Goal: Information Seeking & Learning: Learn about a topic

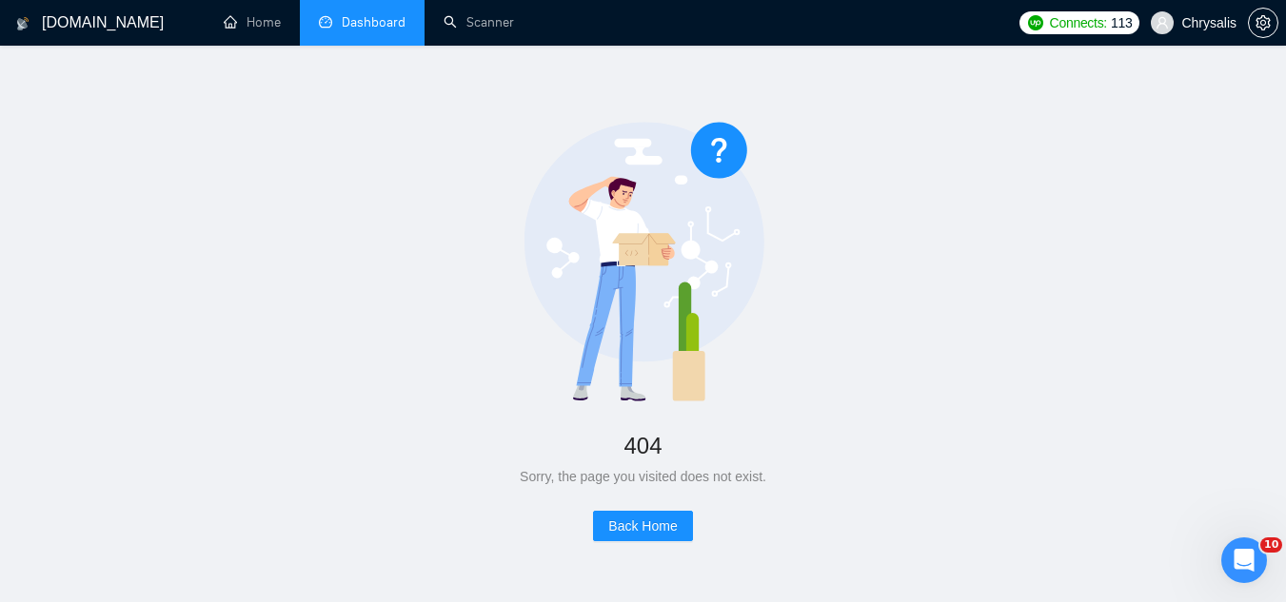
click at [378, 20] on link "Dashboard" at bounding box center [362, 22] width 87 height 16
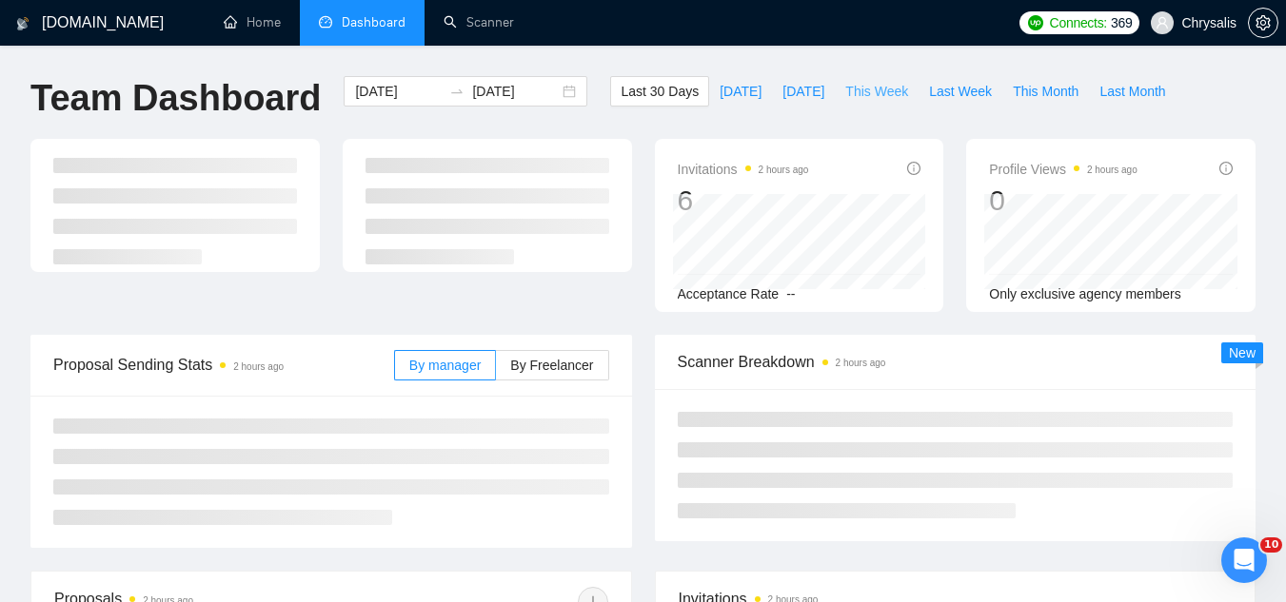
click at [851, 88] on span "This Week" at bounding box center [876, 91] width 63 height 21
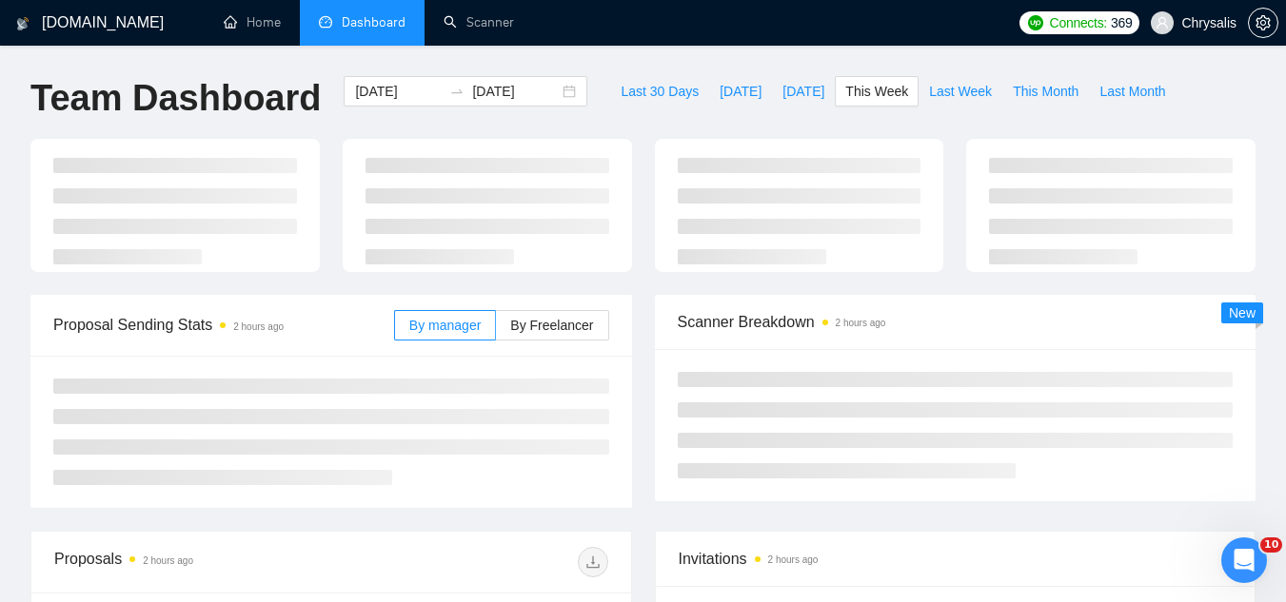
type input "[DATE]"
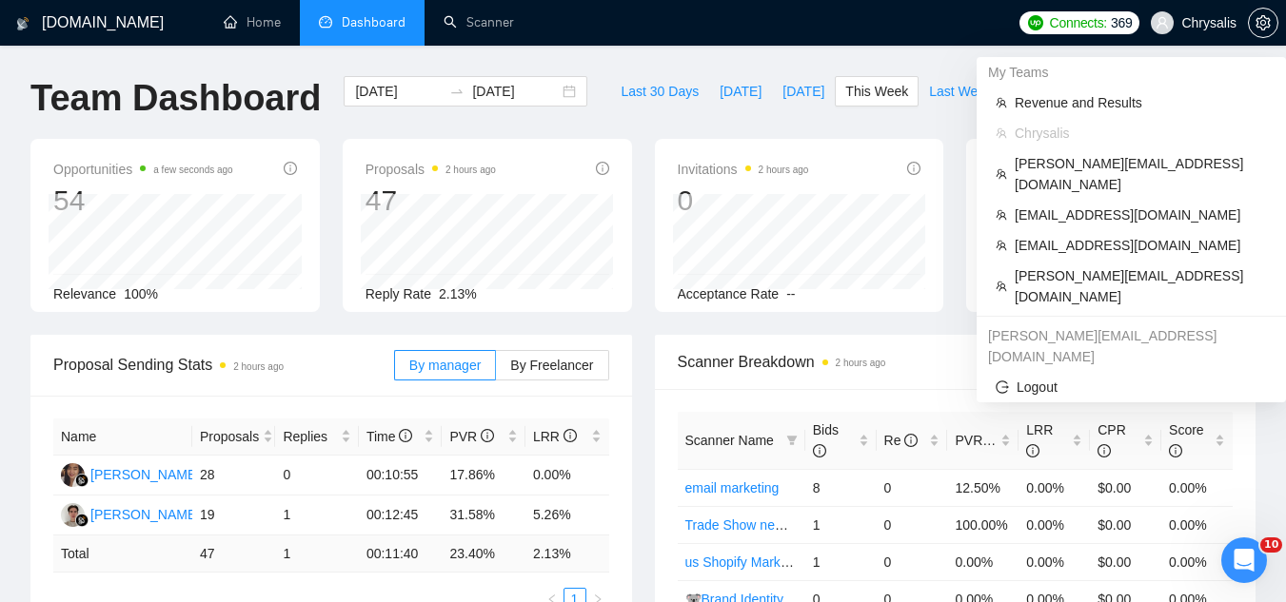
click at [1212, 23] on span "Chrysalis" at bounding box center [1208, 23] width 55 height 0
click at [1121, 235] on span "[EMAIL_ADDRESS][DOMAIN_NAME]" at bounding box center [1140, 245] width 252 height 21
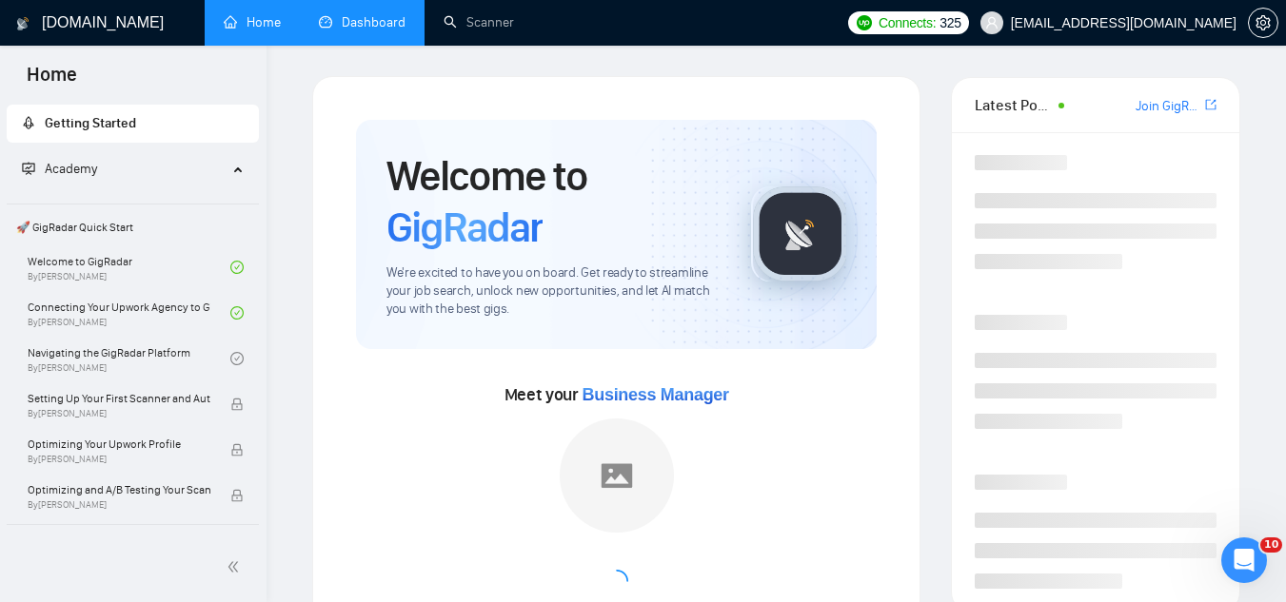
click at [376, 30] on link "Dashboard" at bounding box center [362, 22] width 87 height 16
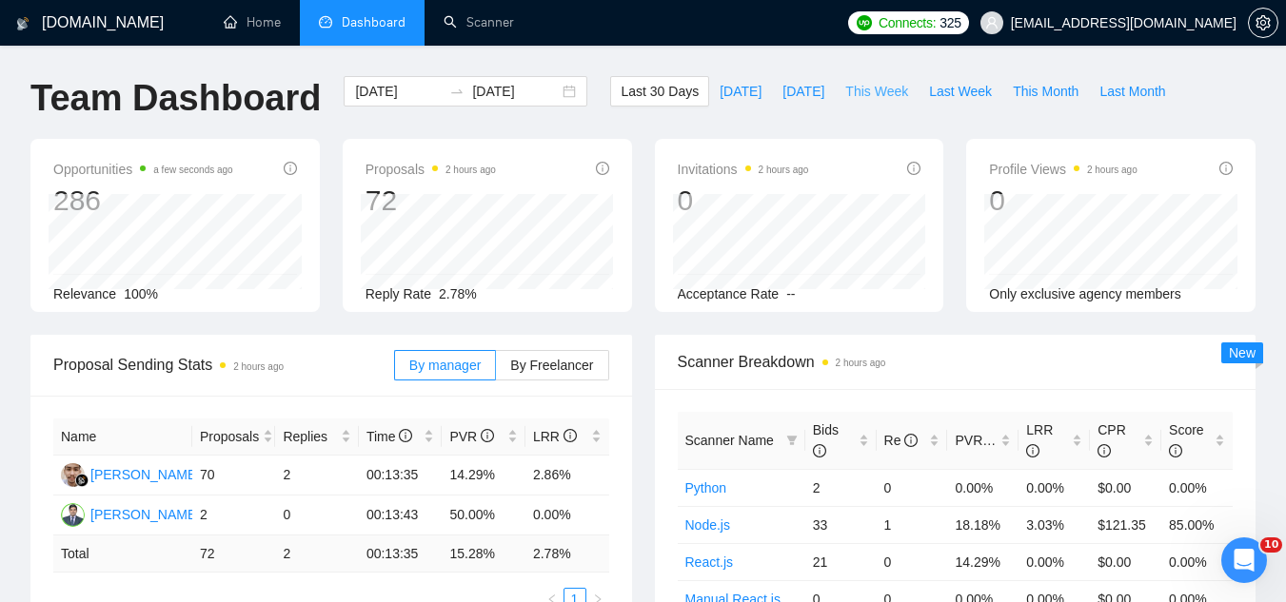
click at [854, 91] on span "This Week" at bounding box center [876, 91] width 63 height 21
type input "[DATE]"
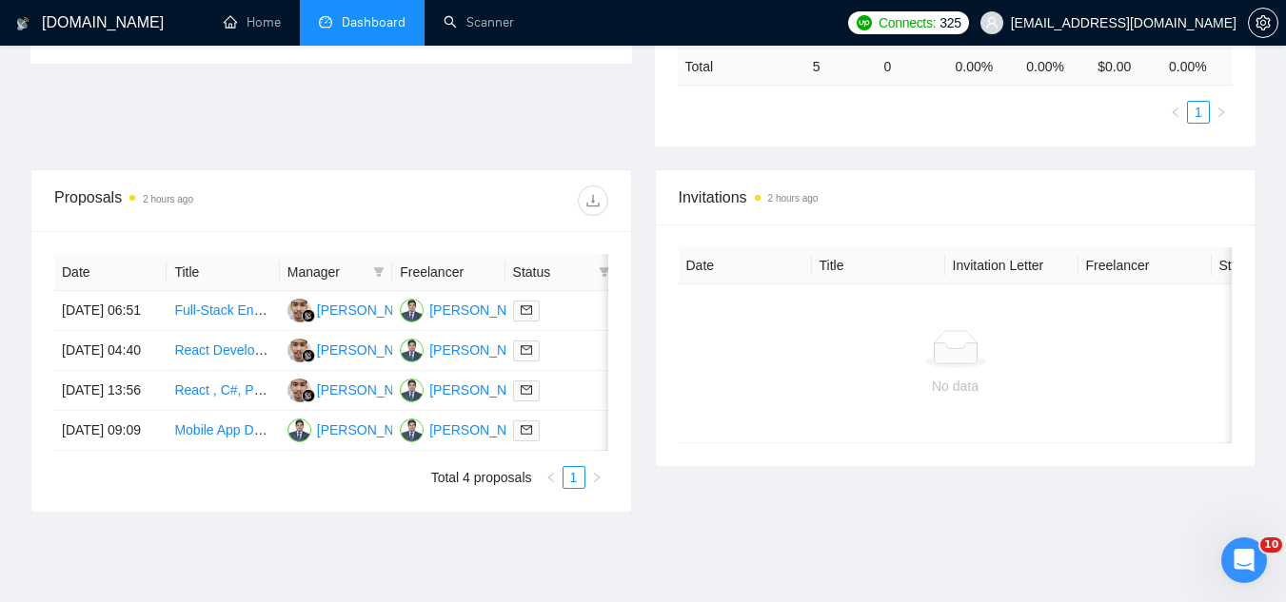
scroll to position [571, 0]
click at [235, 330] on td "Full-Stack Engineer Needed to Build LetWise MVP (WhatsApp-First Property Manage…" at bounding box center [223, 310] width 112 height 40
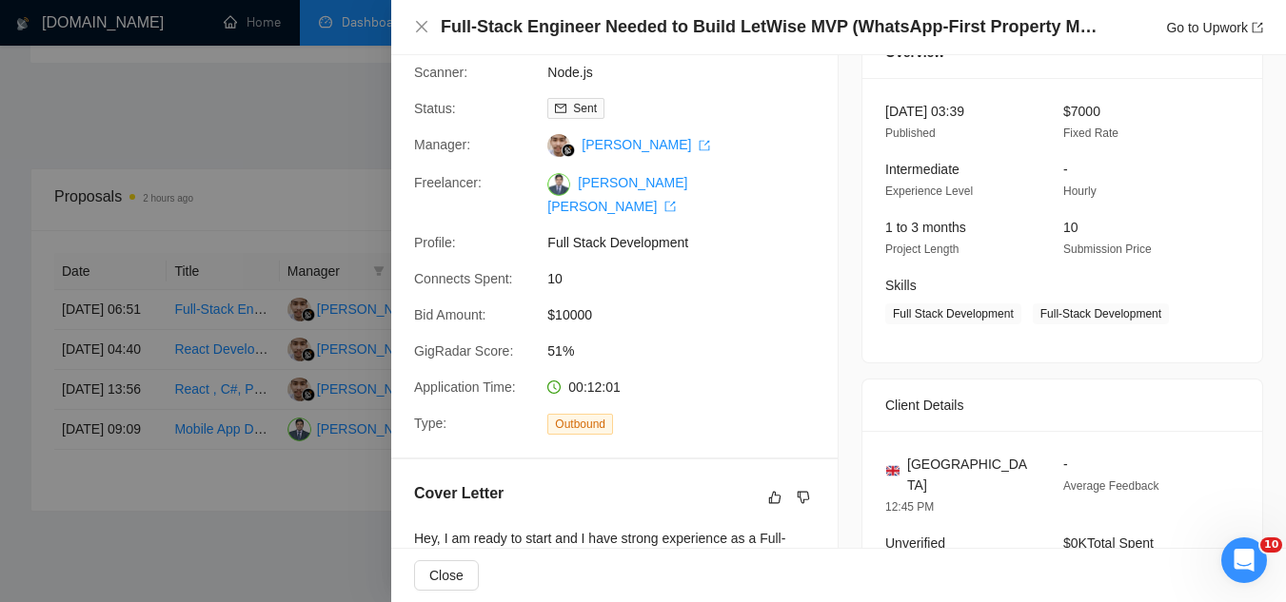
scroll to position [476, 0]
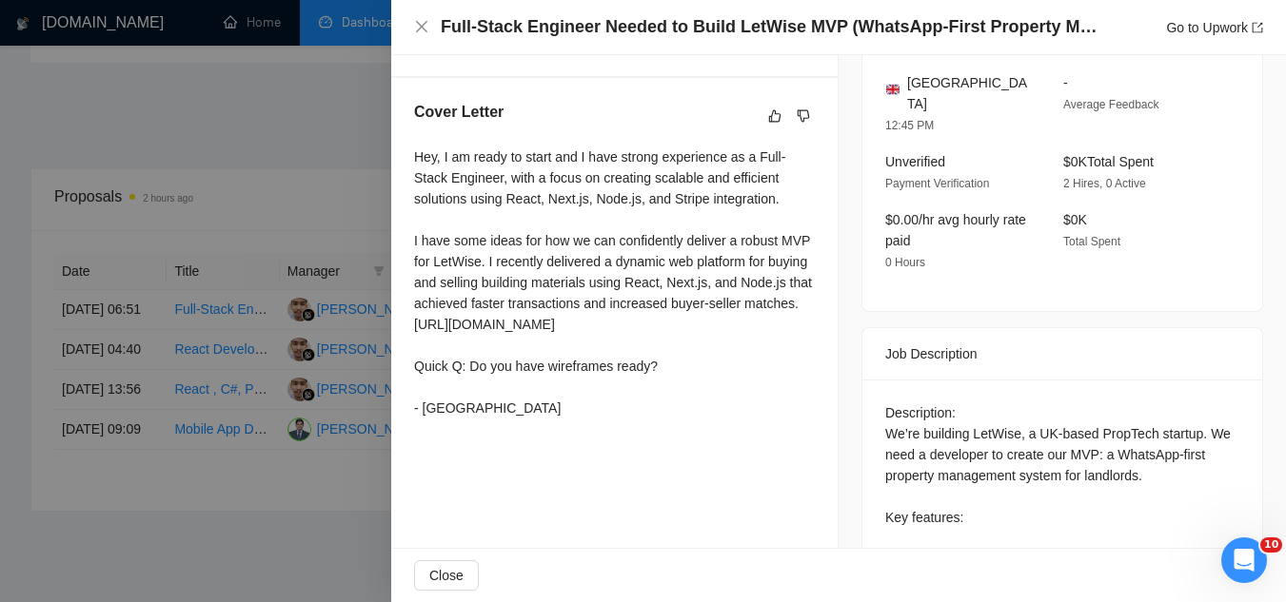
click at [196, 93] on div at bounding box center [643, 301] width 1286 height 602
